Goal: Transaction & Acquisition: Purchase product/service

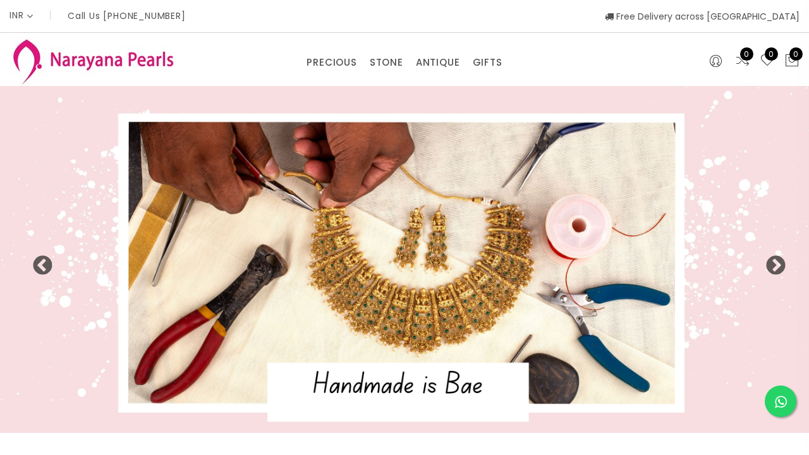
select select "INR"
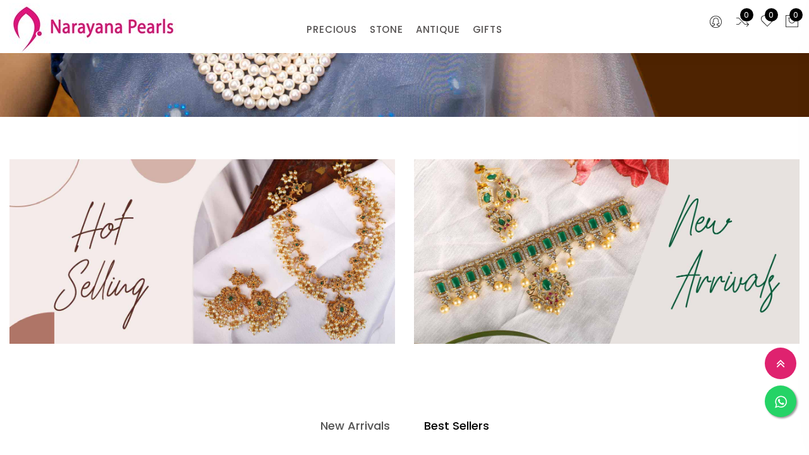
scroll to position [258, 0]
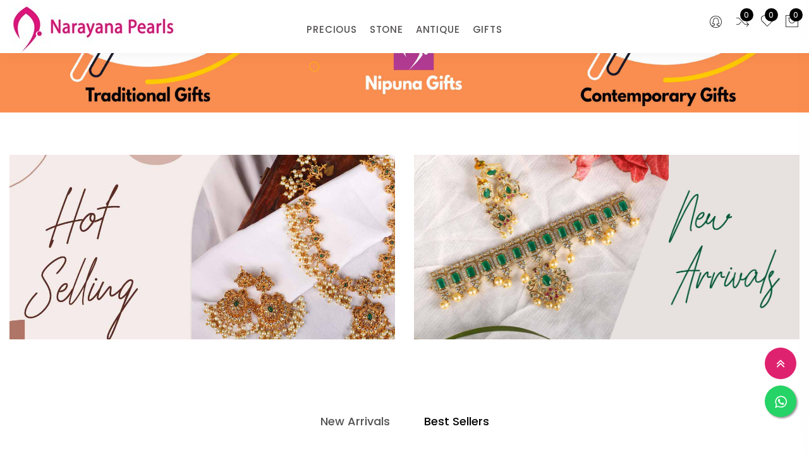
click at [313, 268] on img at bounding box center [202, 246] width 462 height 221
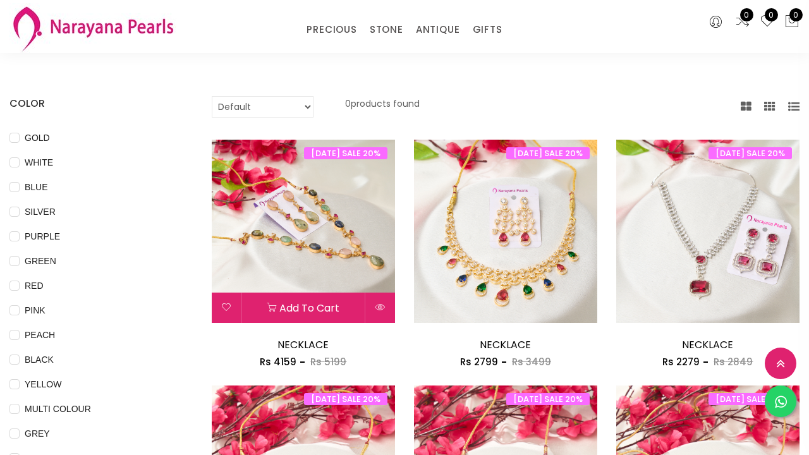
scroll to position [64, 0]
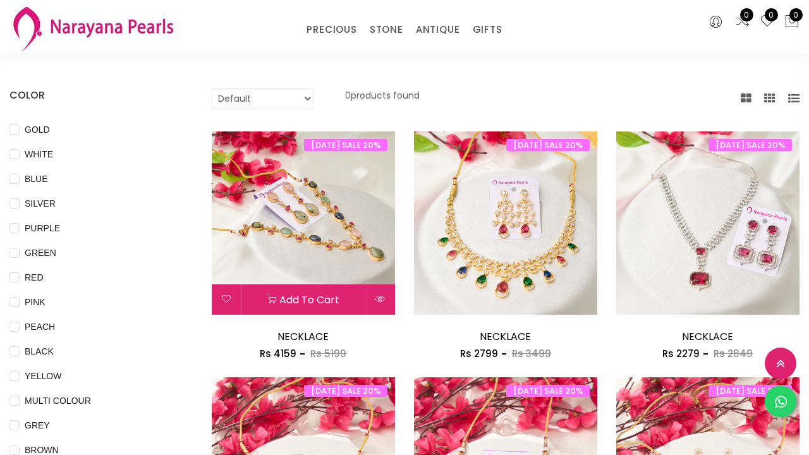
click at [304, 255] on img at bounding box center [303, 222] width 183 height 183
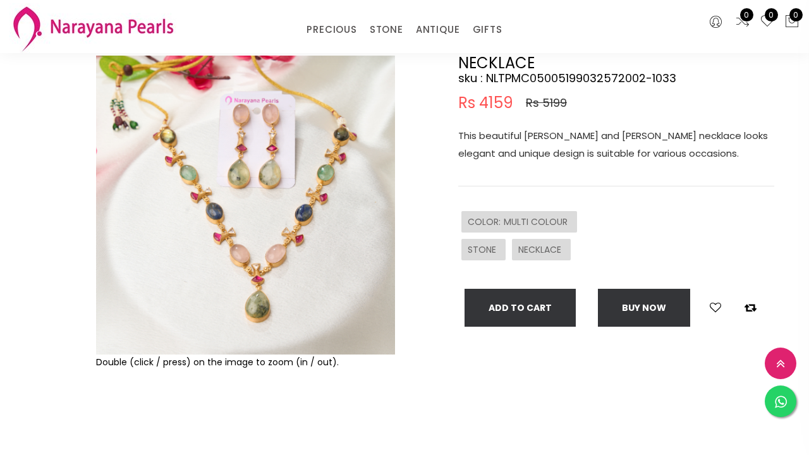
scroll to position [75, 0]
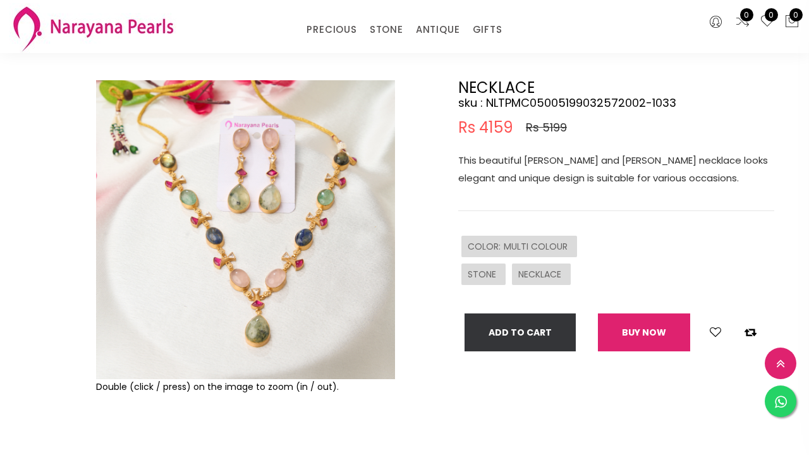
click at [640, 333] on button "Buy now" at bounding box center [644, 332] width 92 height 38
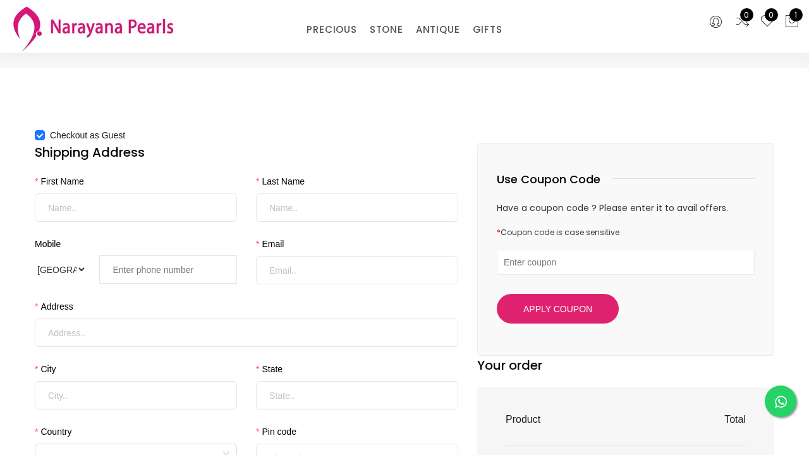
scroll to position [18, 0]
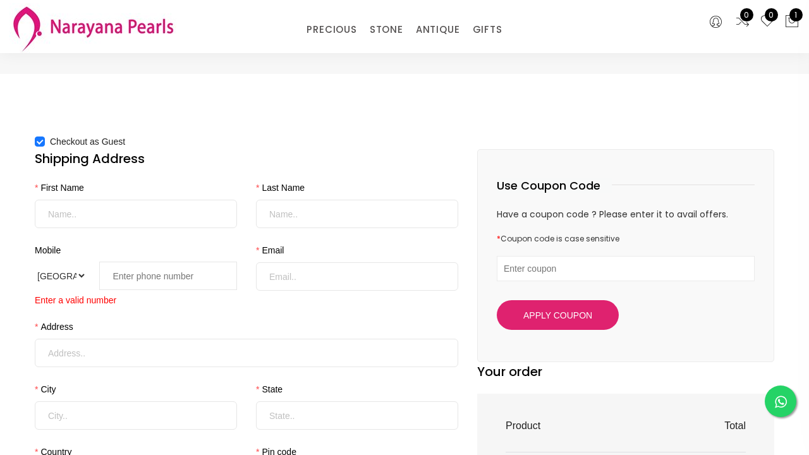
click at [15, 355] on div "Checkout as Guest Shipping Address First Name Last Name Mobile International [G…" at bounding box center [404, 463] width 809 height 779
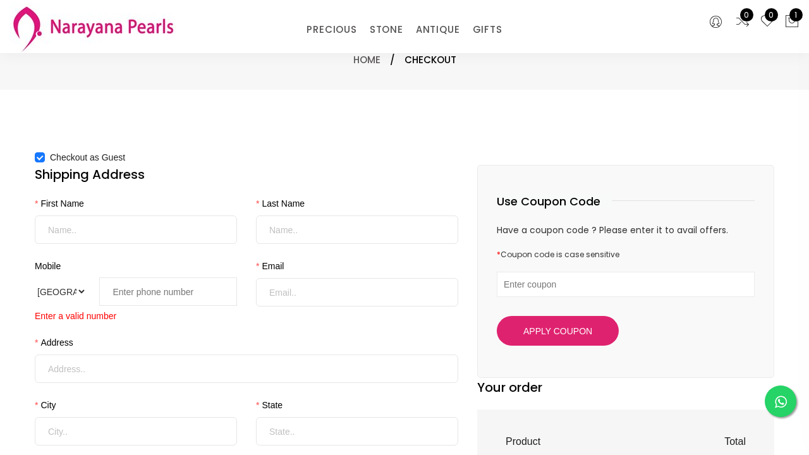
scroll to position [2, 0]
select select "IN"
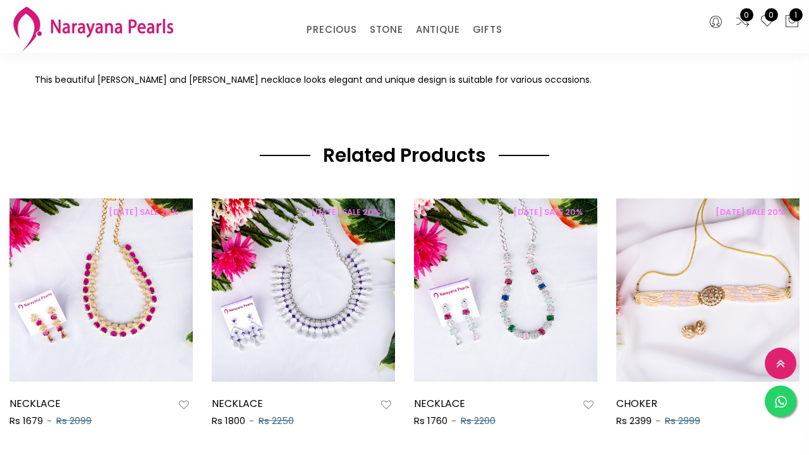
scroll to position [600, 0]
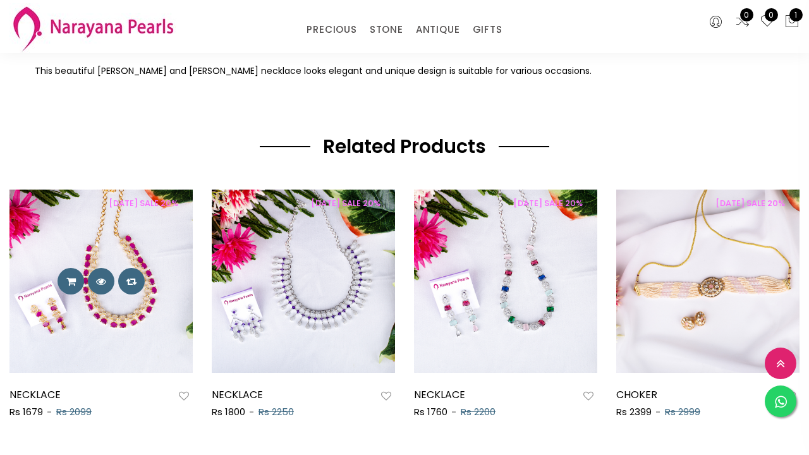
click at [87, 320] on img at bounding box center [100, 281] width 183 height 183
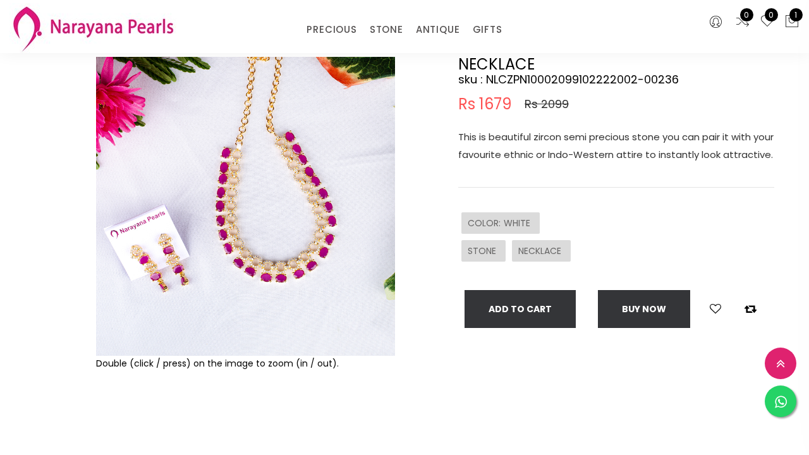
scroll to position [99, 0]
click at [260, 337] on img at bounding box center [245, 206] width 299 height 299
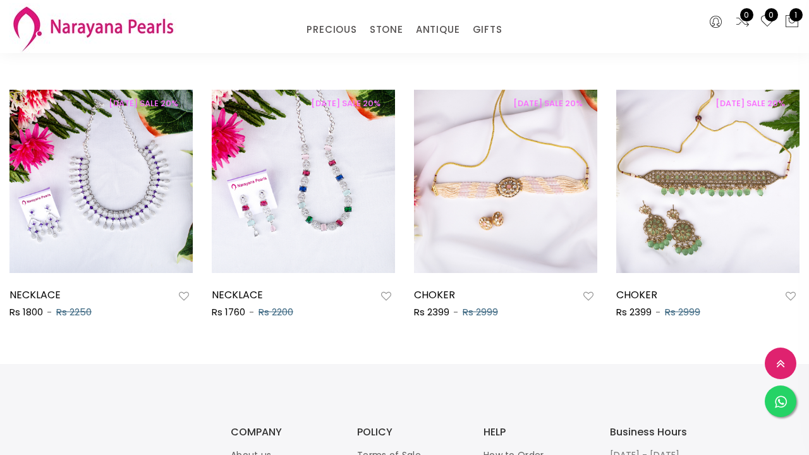
scroll to position [701, 0]
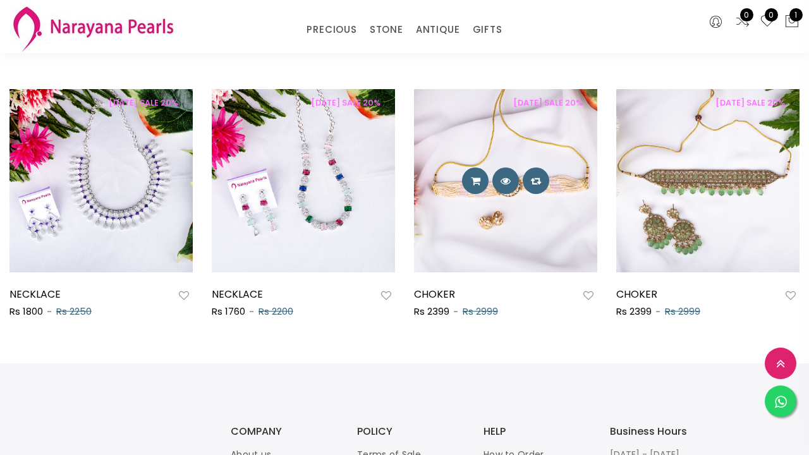
click at [533, 242] on img at bounding box center [505, 180] width 183 height 183
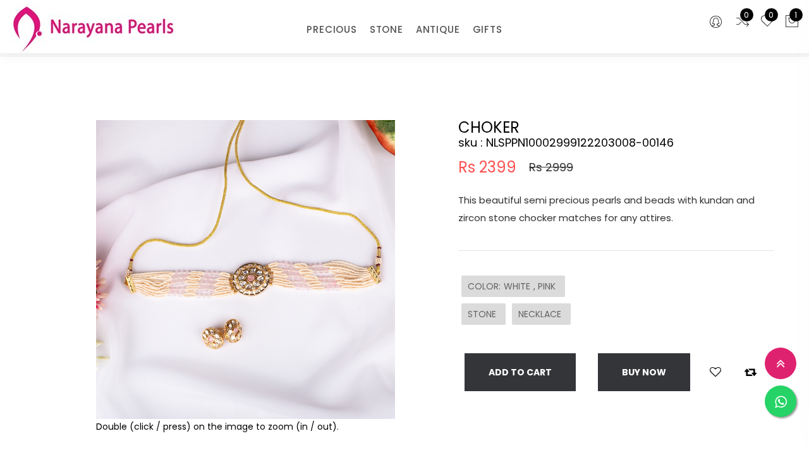
scroll to position [78, 0]
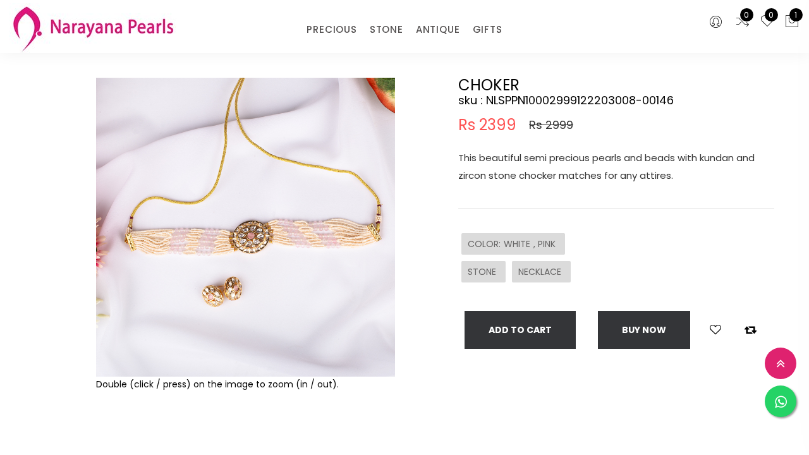
click at [214, 274] on img at bounding box center [245, 227] width 299 height 299
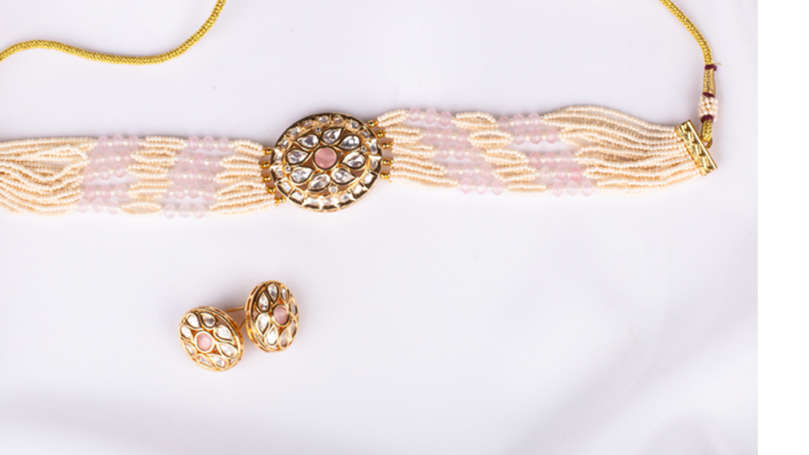
scroll to position [164, 0]
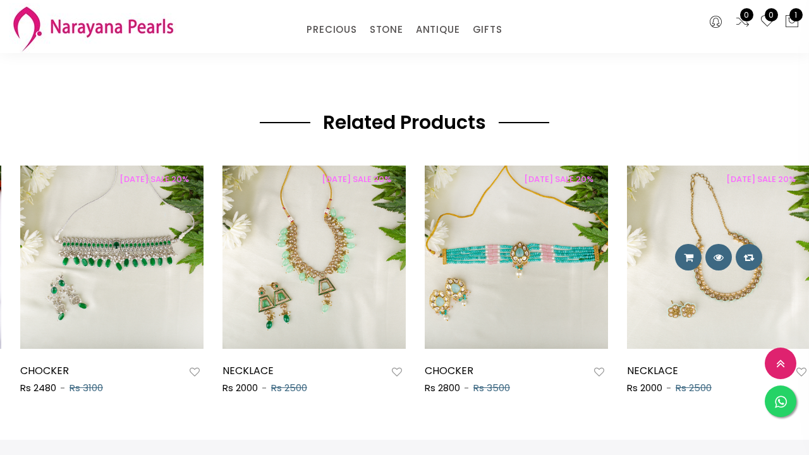
scroll to position [0, 1205]
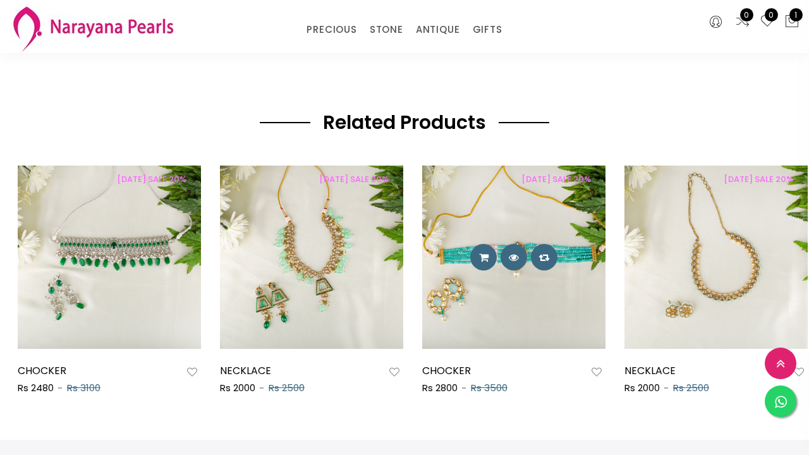
click at [520, 287] on img at bounding box center [513, 257] width 183 height 183
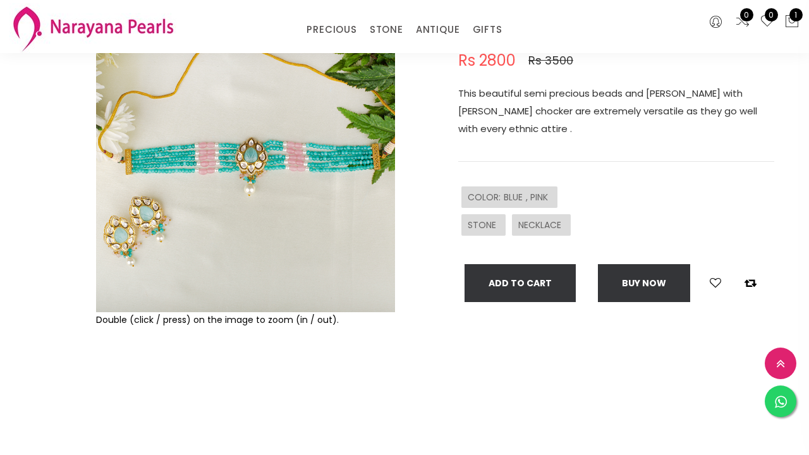
scroll to position [153, 0]
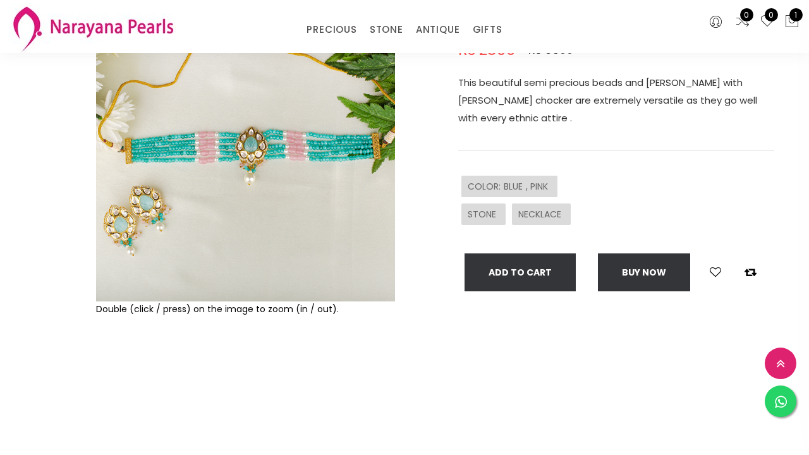
click at [200, 226] on img at bounding box center [245, 152] width 299 height 299
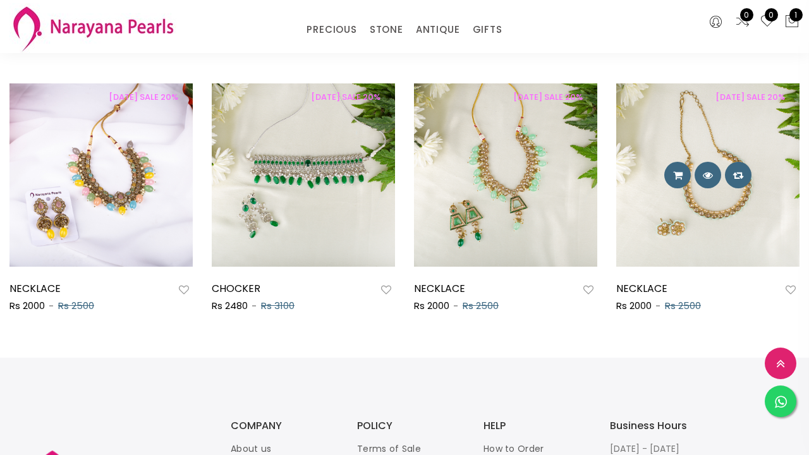
scroll to position [0, 1213]
click at [757, 219] on img at bounding box center [707, 174] width 183 height 183
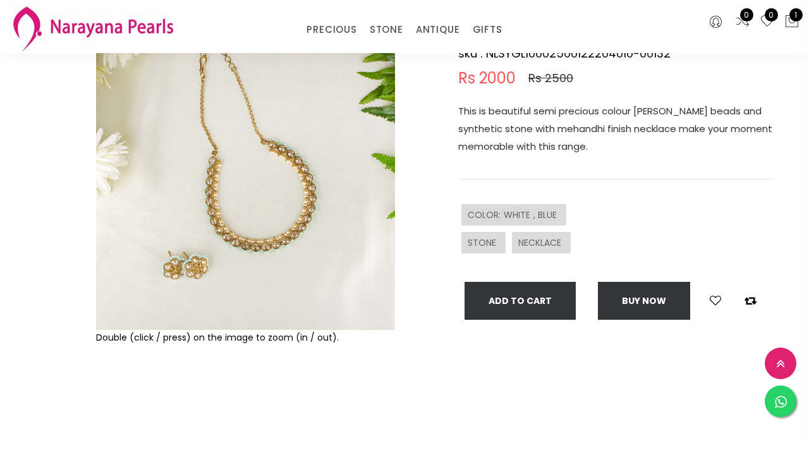
scroll to position [139, 0]
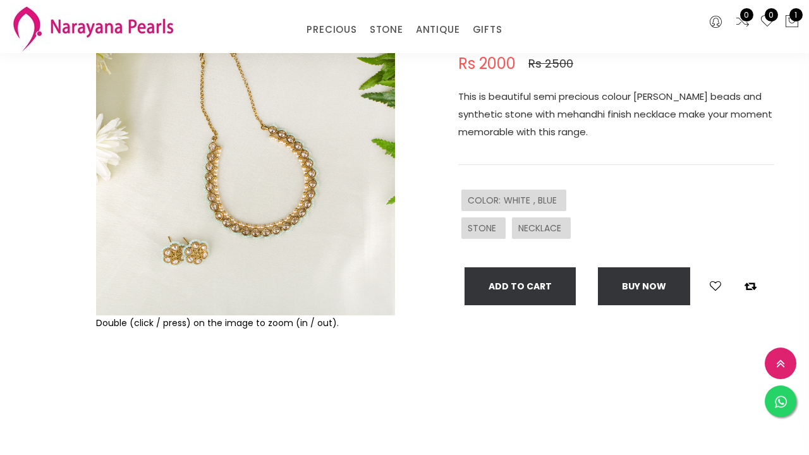
click at [222, 250] on img at bounding box center [245, 165] width 299 height 299
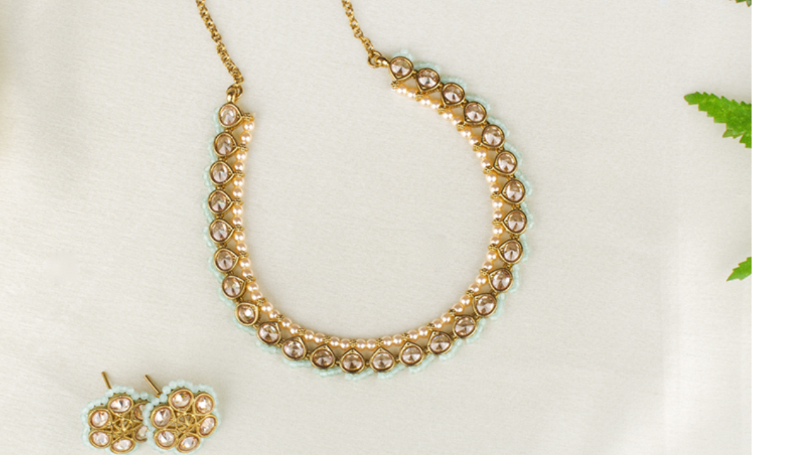
scroll to position [150, 0]
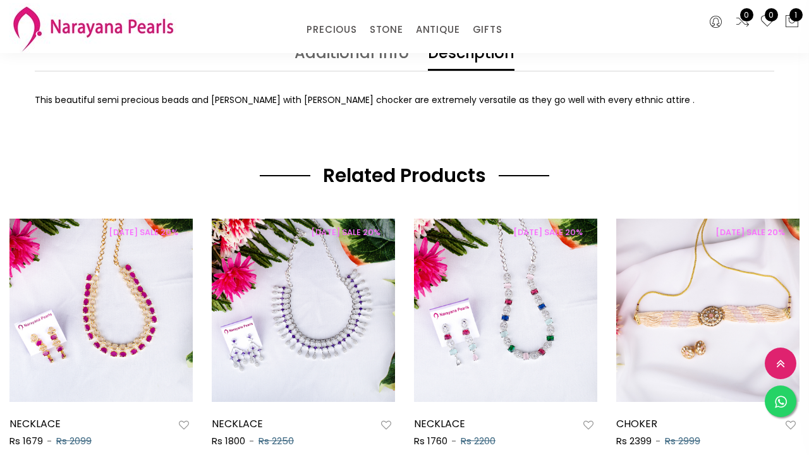
scroll to position [573, 0]
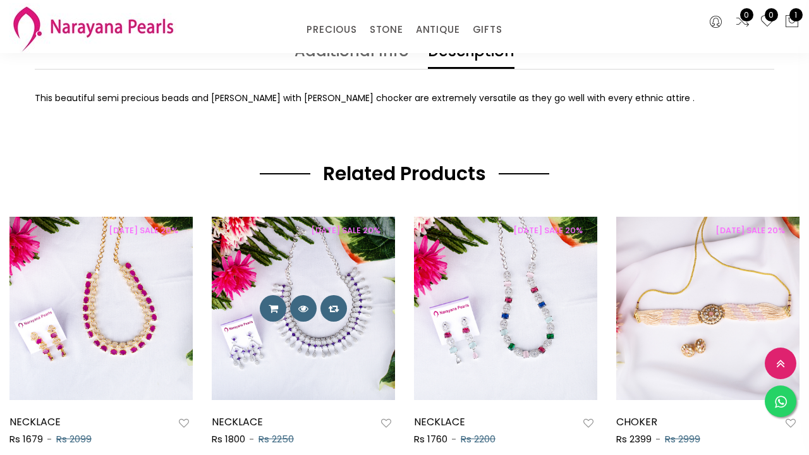
click at [260, 354] on img at bounding box center [303, 308] width 183 height 183
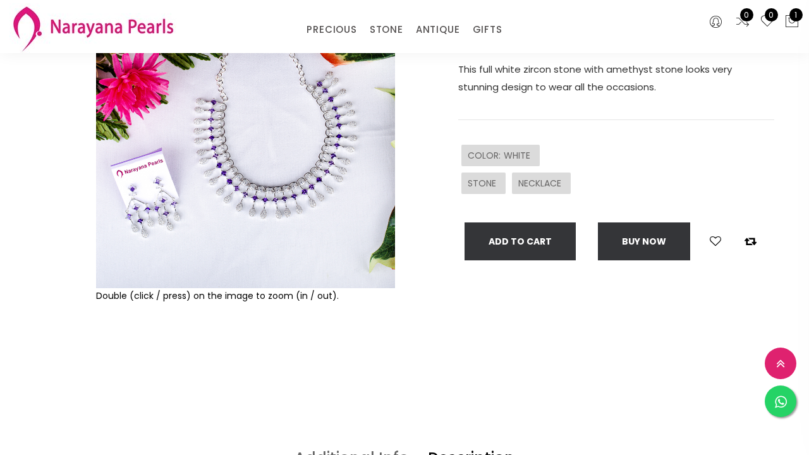
scroll to position [137, 0]
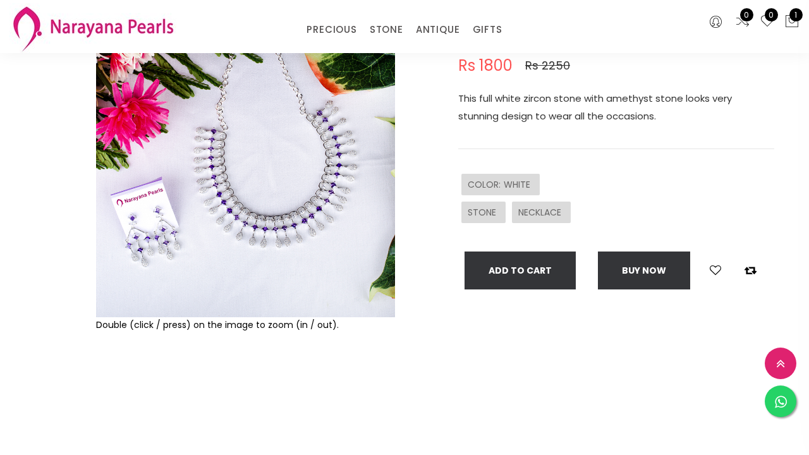
click at [255, 276] on img at bounding box center [245, 167] width 299 height 299
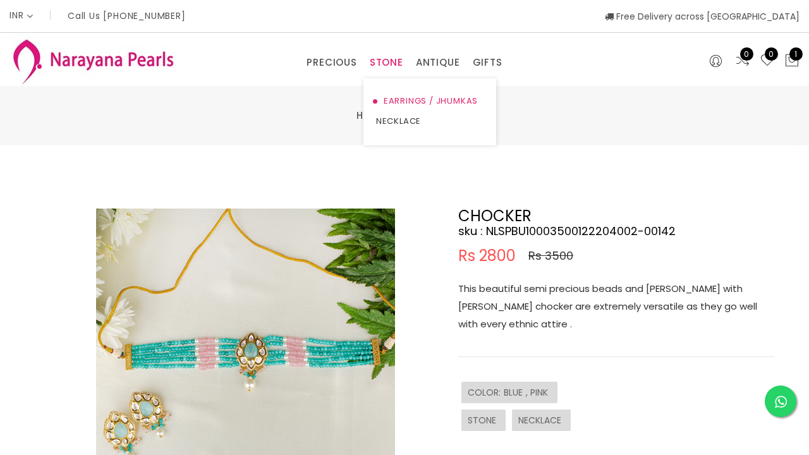
click at [398, 97] on link "EARRINGS / JHUMKAS" at bounding box center [429, 101] width 107 height 20
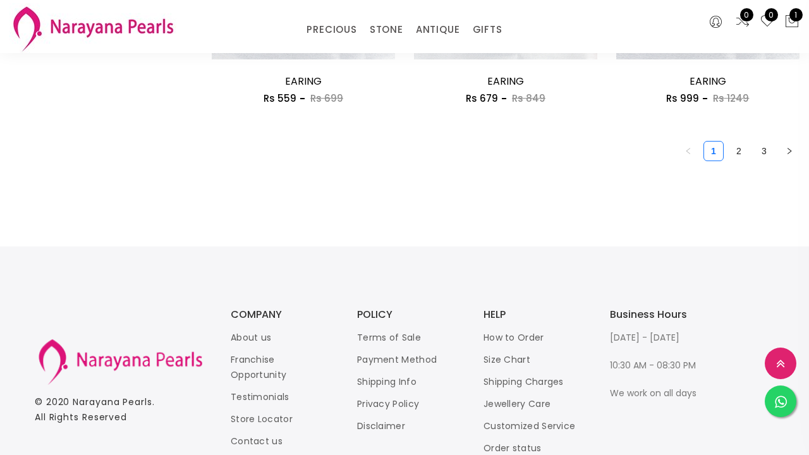
scroll to position [1776, 0]
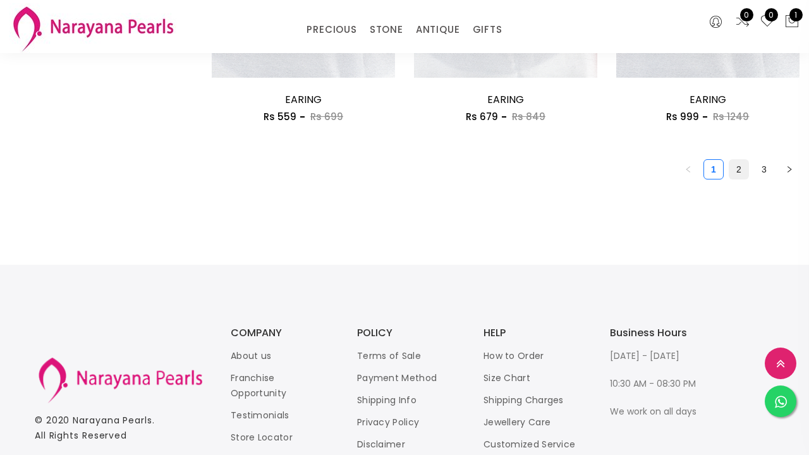
click at [740, 163] on link "2" at bounding box center [738, 169] width 19 height 19
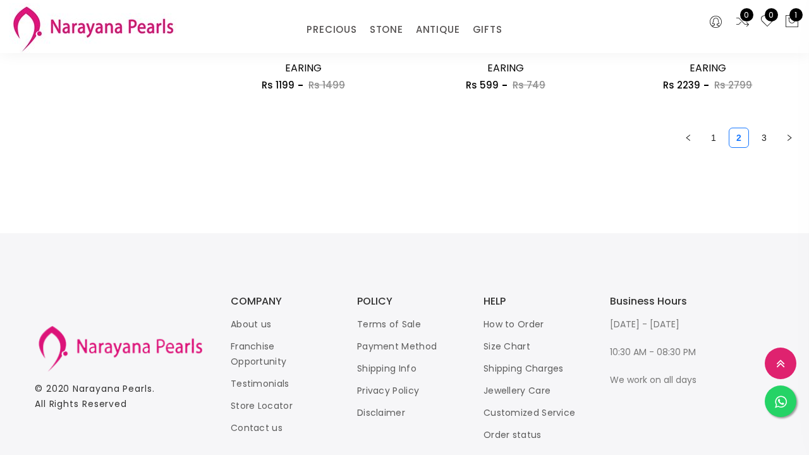
scroll to position [1803, 0]
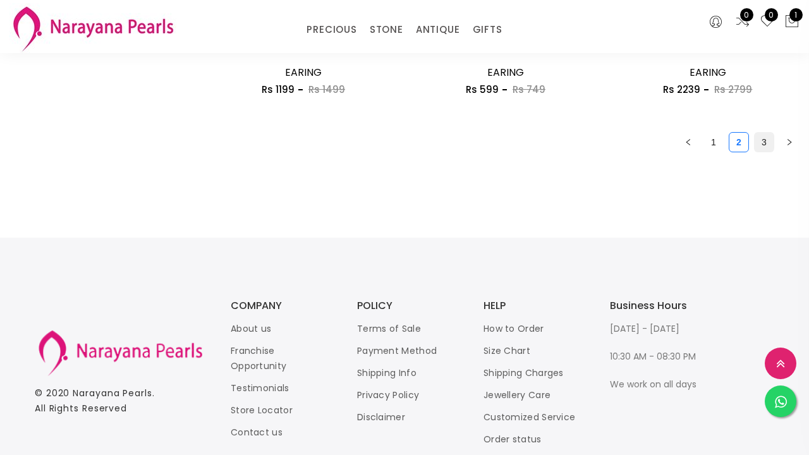
click at [760, 134] on link "3" at bounding box center [763, 142] width 19 height 19
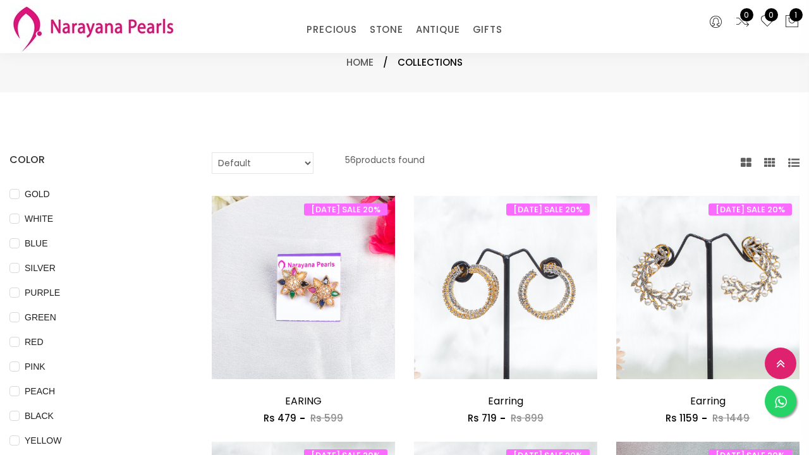
scroll to position [69, 0]
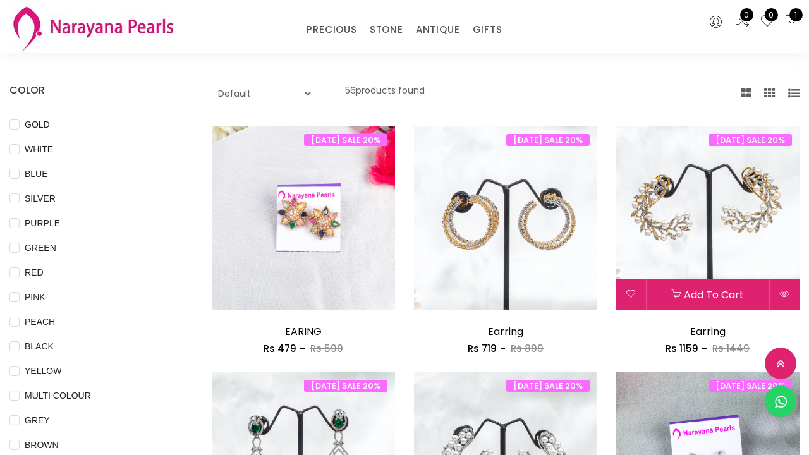
click at [721, 222] on img at bounding box center [707, 217] width 183 height 183
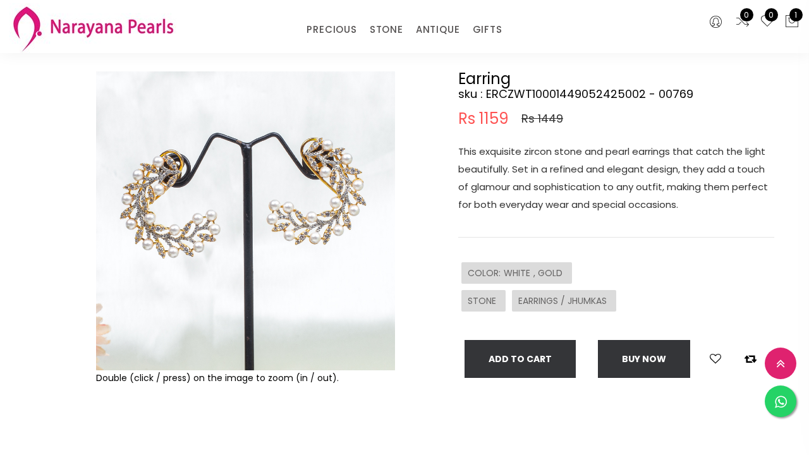
scroll to position [95, 0]
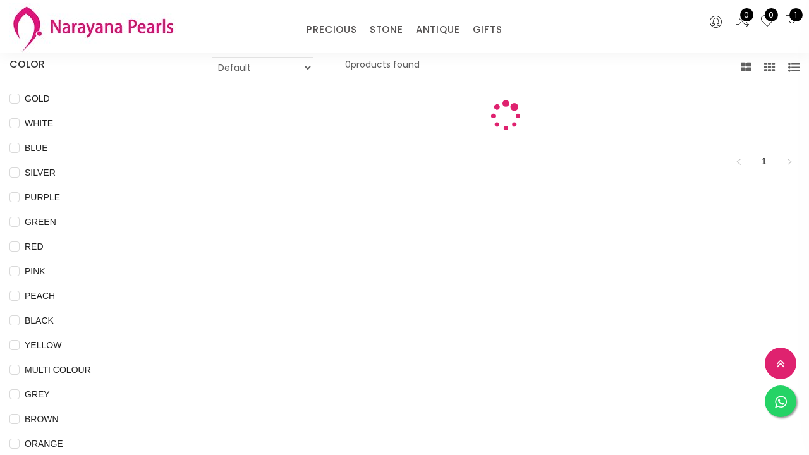
scroll to position [69, 0]
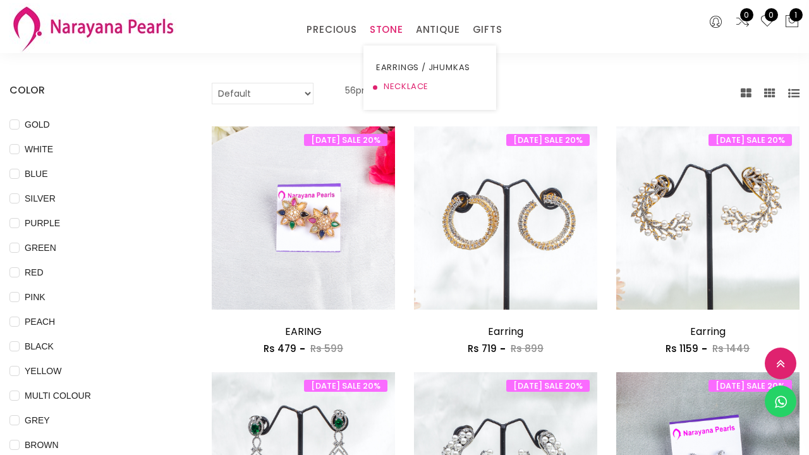
click at [398, 85] on link "NECKLACE" at bounding box center [429, 86] width 107 height 19
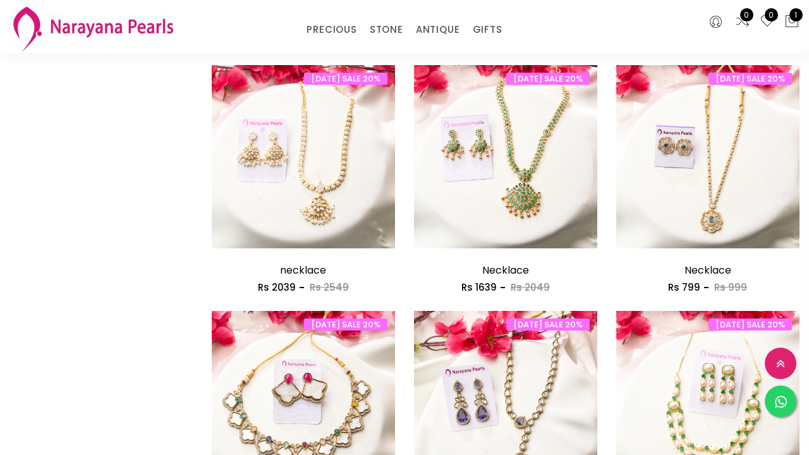
scroll to position [877, 0]
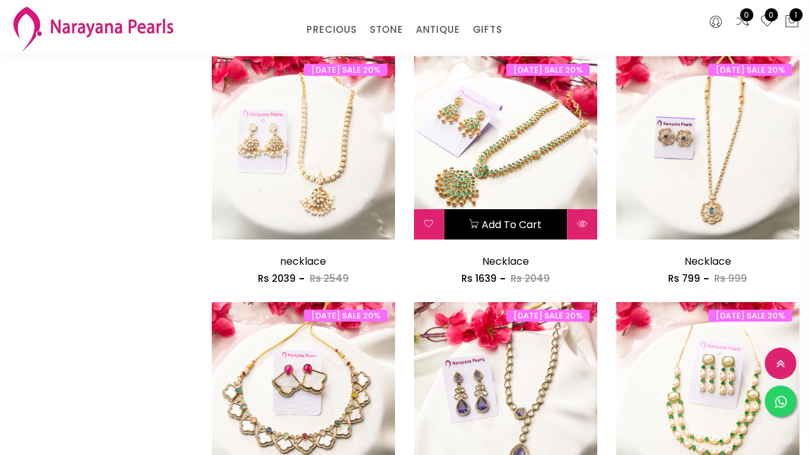
click at [553, 212] on button "Add to cart" at bounding box center [505, 224] width 123 height 30
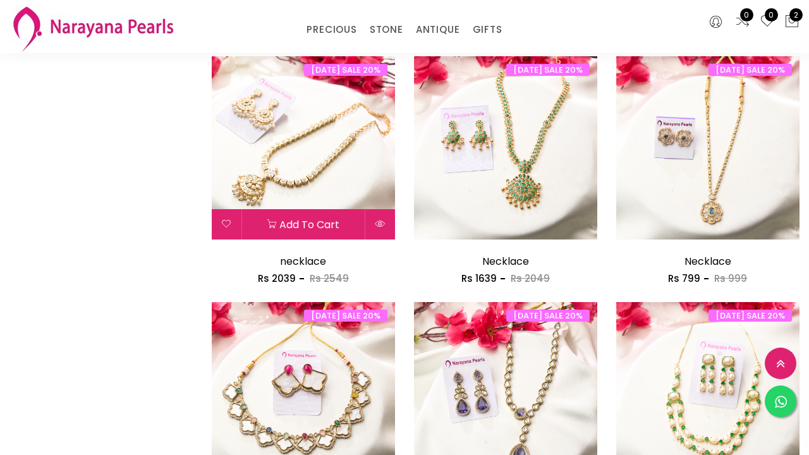
click at [328, 178] on img at bounding box center [303, 147] width 183 height 183
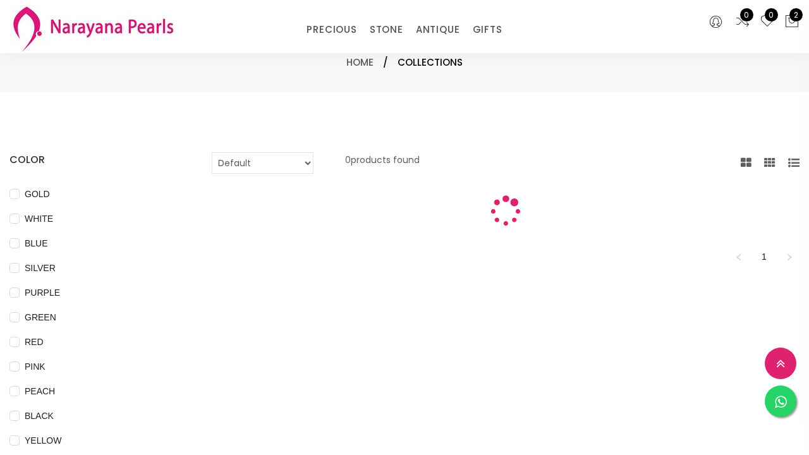
scroll to position [586, 0]
